Goal: Find specific page/section: Find specific page/section

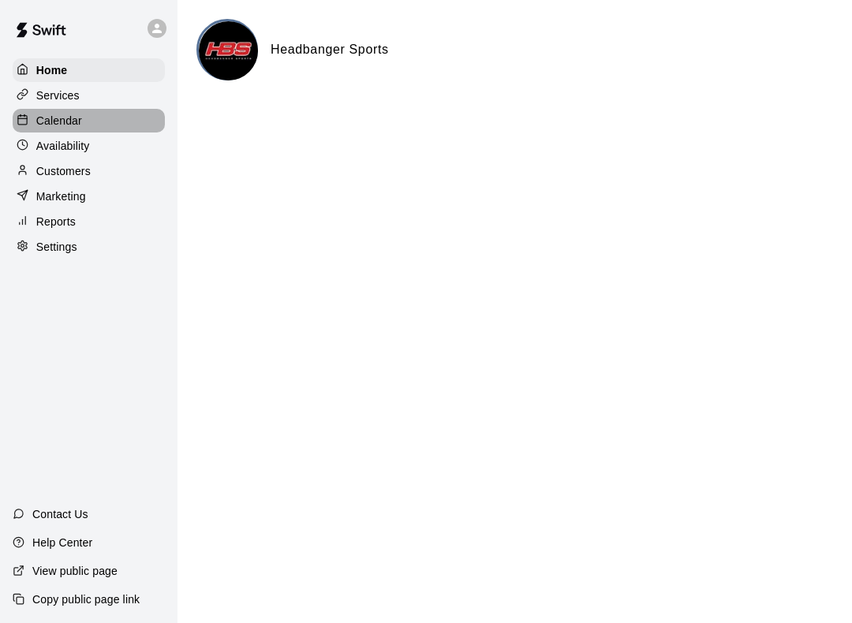
click at [99, 124] on div "Calendar" at bounding box center [89, 121] width 152 height 24
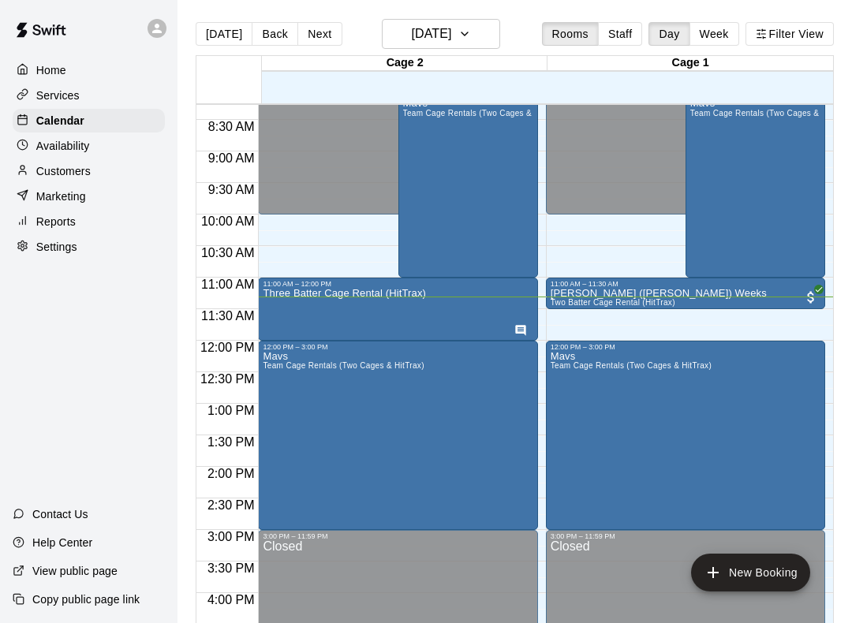
scroll to position [544, 0]
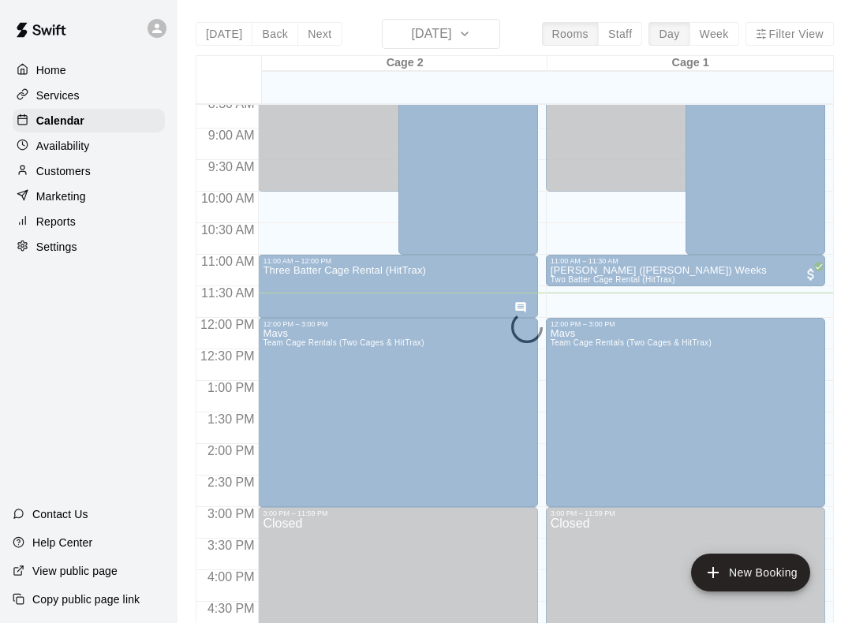
click at [484, 38] on div "[DATE] Back [DATE][DATE] Rooms Staff Day Week Filter View Cage 2 11 Sat Cage 1 …" at bounding box center [515, 330] width 638 height 623
click at [495, 38] on div "[DATE] Back [DATE][DATE] Rooms Staff Day Week Filter View Cage 2 11 Sat Cage 1 …" at bounding box center [515, 330] width 638 height 623
click at [66, 66] on div "Home" at bounding box center [89, 70] width 152 height 24
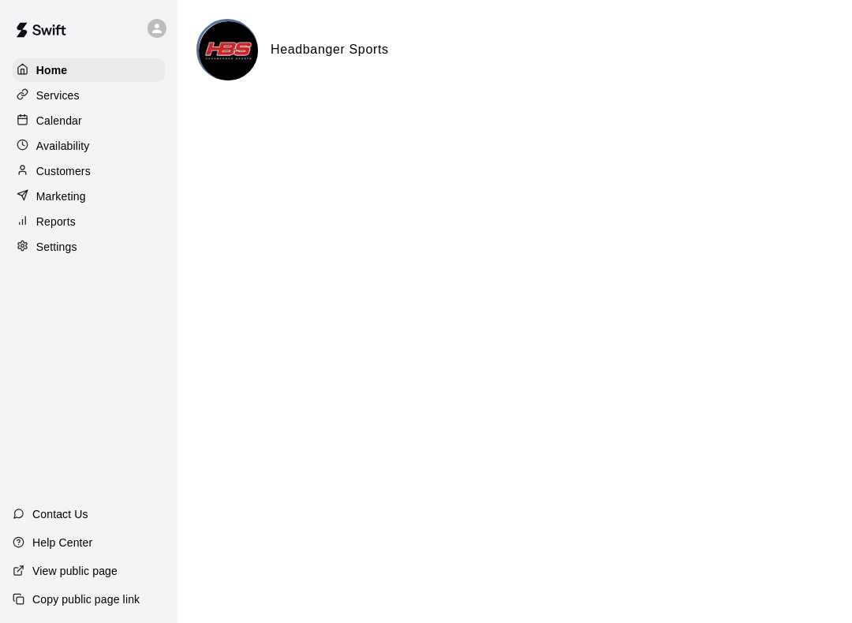
click at [65, 126] on p "Calendar" at bounding box center [59, 121] width 46 height 16
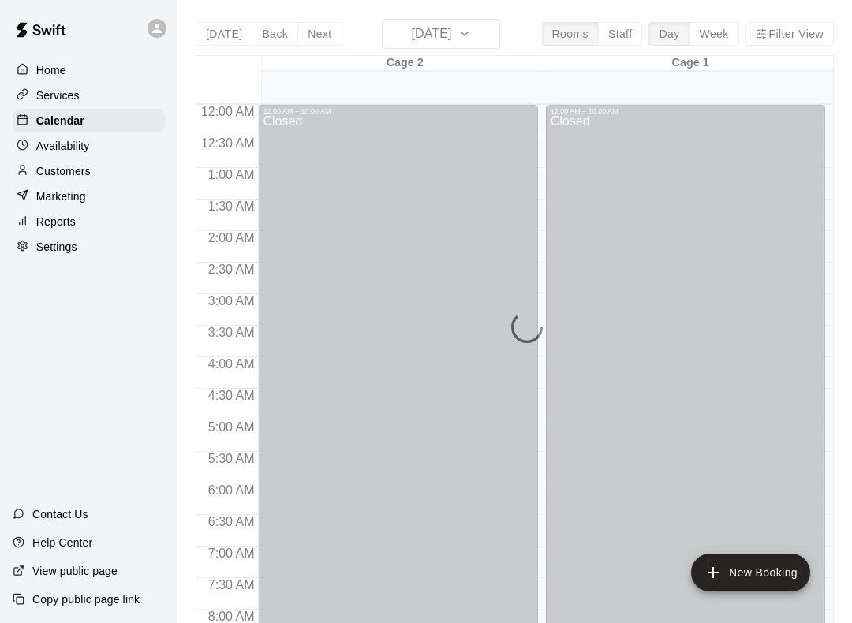
scroll to position [733, 0]
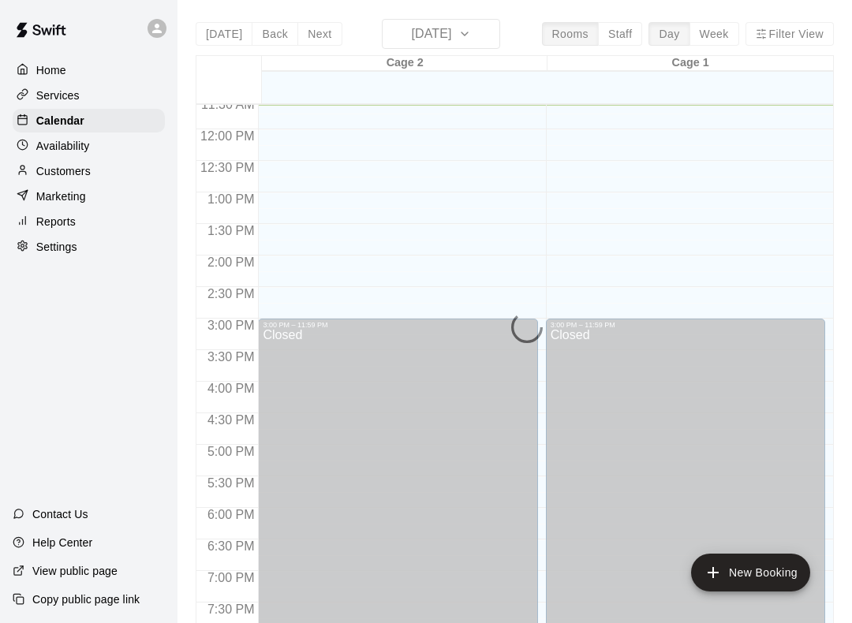
click at [482, 34] on div "[DATE] Back [DATE][DATE] Rooms Staff Day Week Filter View Cage 2 11 Sat Cage 1 …" at bounding box center [515, 330] width 638 height 623
